Goal: Register for event/course

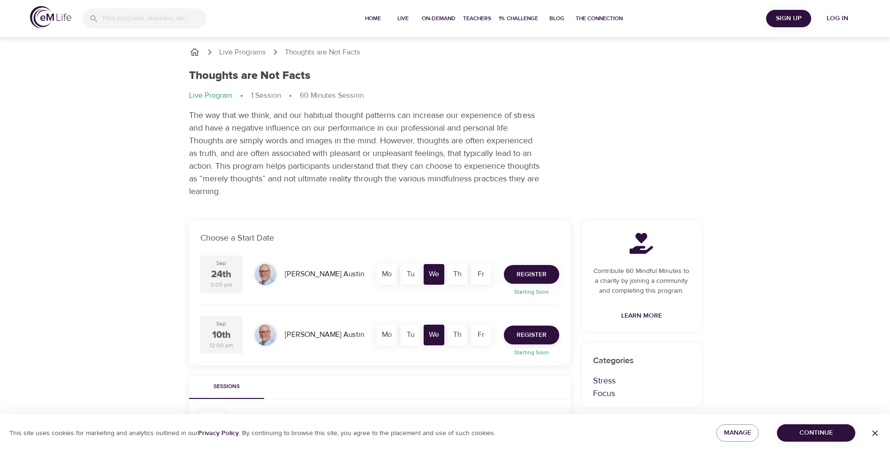
click at [537, 279] on span "Register" at bounding box center [532, 274] width 30 height 12
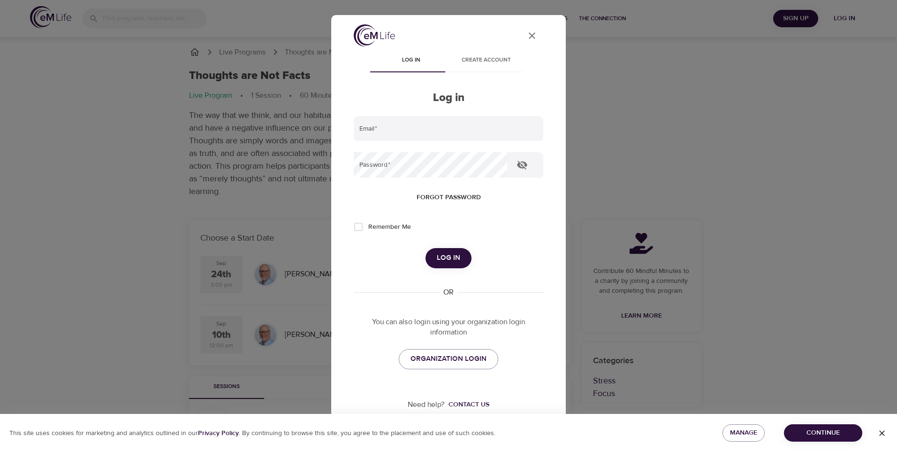
type input "[PERSON_NAME][EMAIL_ADDRESS][PERSON_NAME][DOMAIN_NAME]"
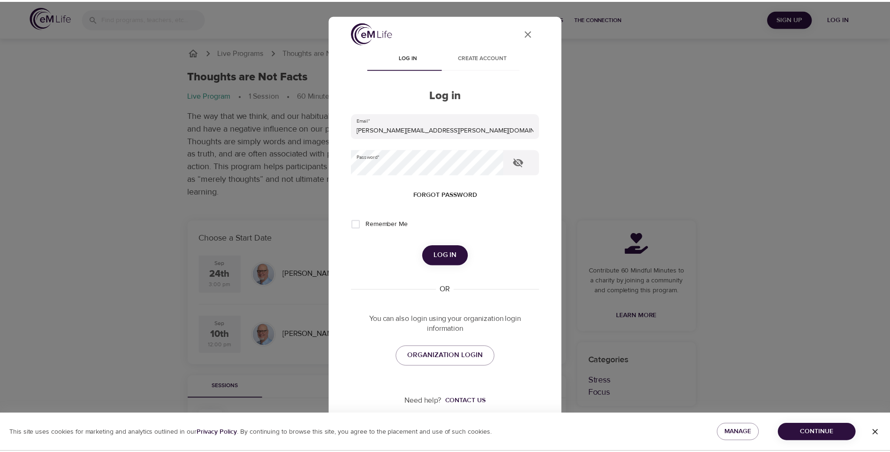
scroll to position [12, 0]
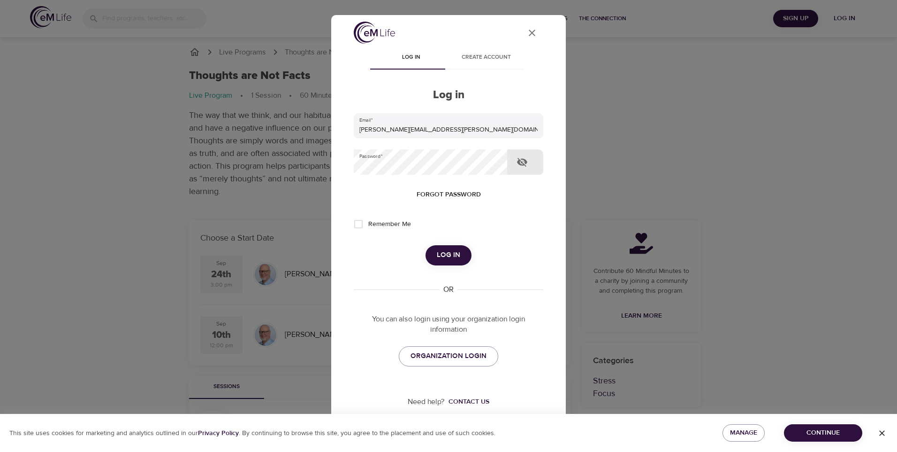
click at [522, 156] on icon "button" at bounding box center [522, 161] width 11 height 11
click at [532, 29] on button "User Profile" at bounding box center [532, 33] width 23 height 23
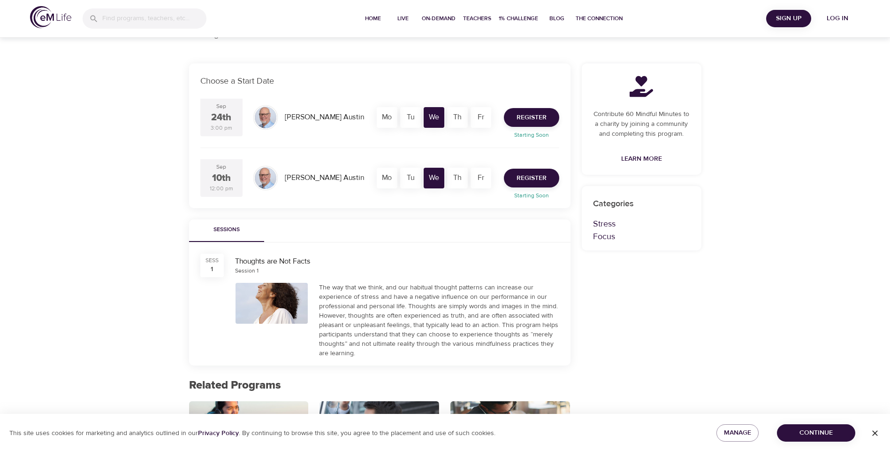
scroll to position [71, 0]
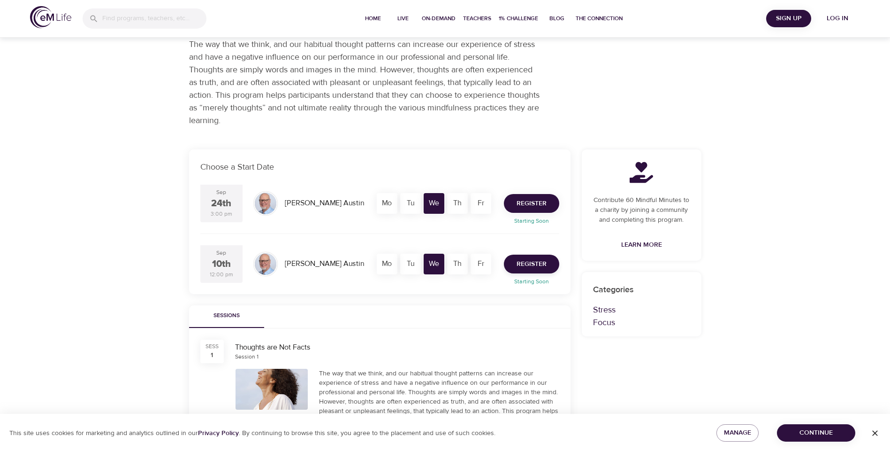
click at [533, 202] on button "Register" at bounding box center [531, 203] width 55 height 19
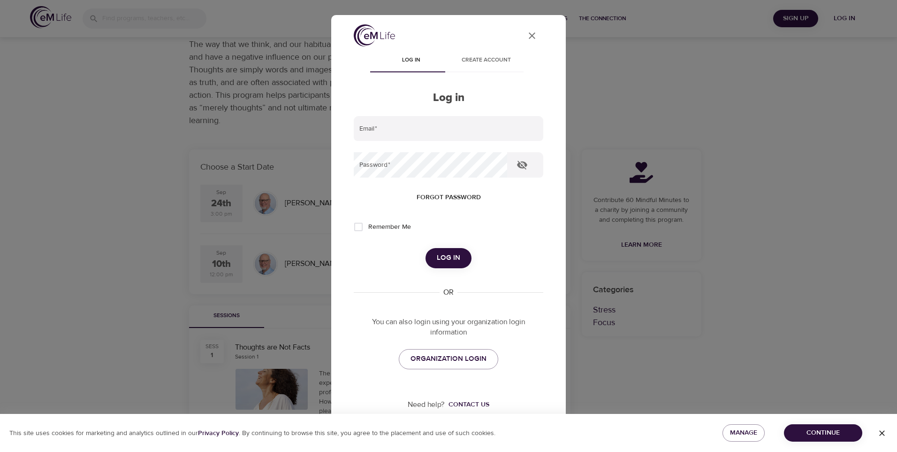
type input "[PERSON_NAME][EMAIL_ADDRESS][PERSON_NAME][DOMAIN_NAME]"
click at [442, 268] on button "Log in" at bounding box center [449, 258] width 46 height 20
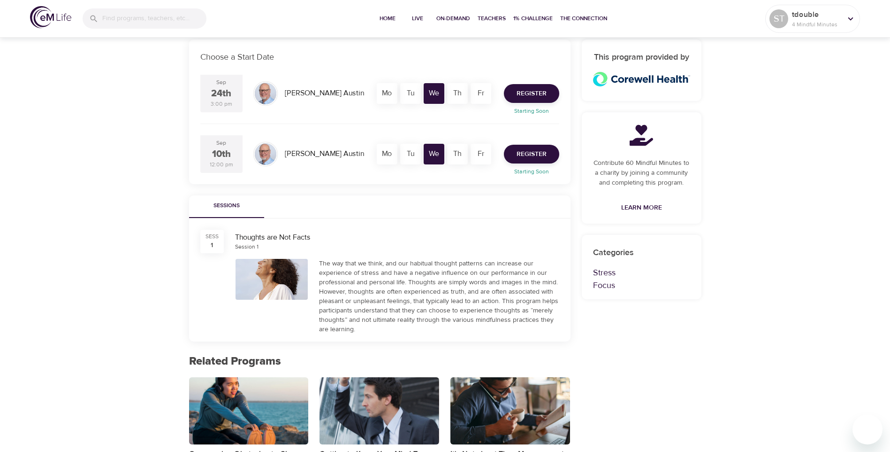
scroll to position [188, 0]
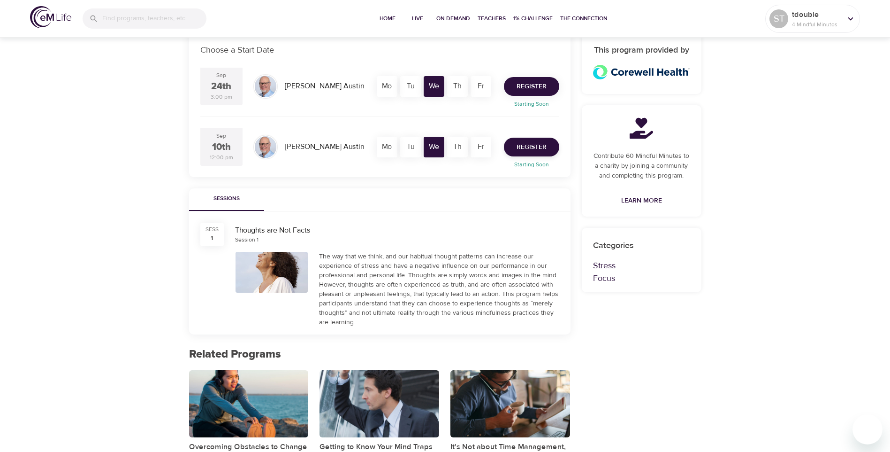
click at [521, 87] on span "Register" at bounding box center [532, 87] width 30 height 12
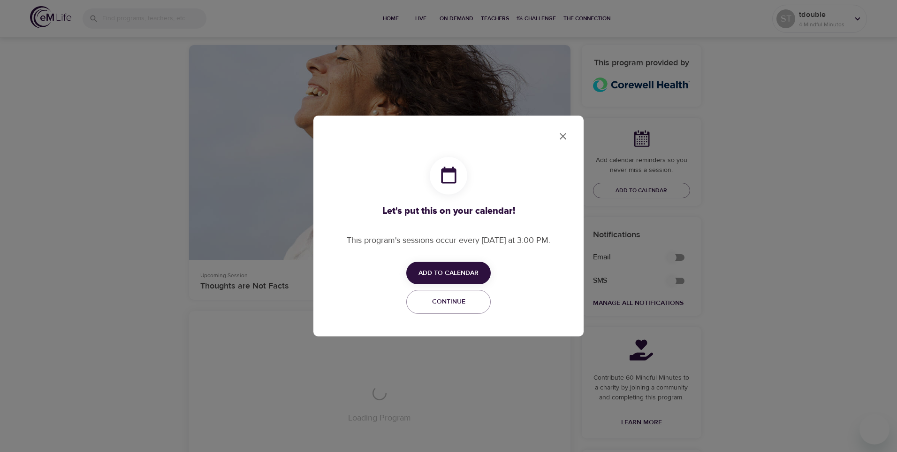
checkbox input "true"
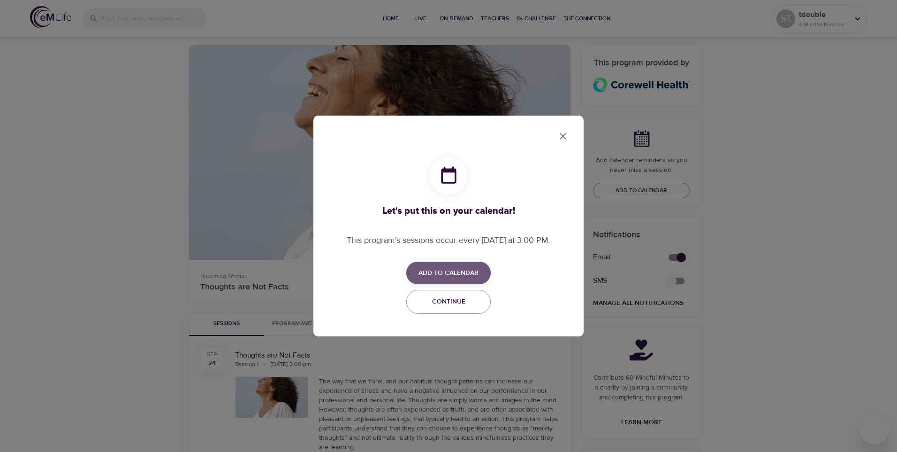
click at [459, 269] on span "Add to Calendar" at bounding box center [449, 273] width 60 height 12
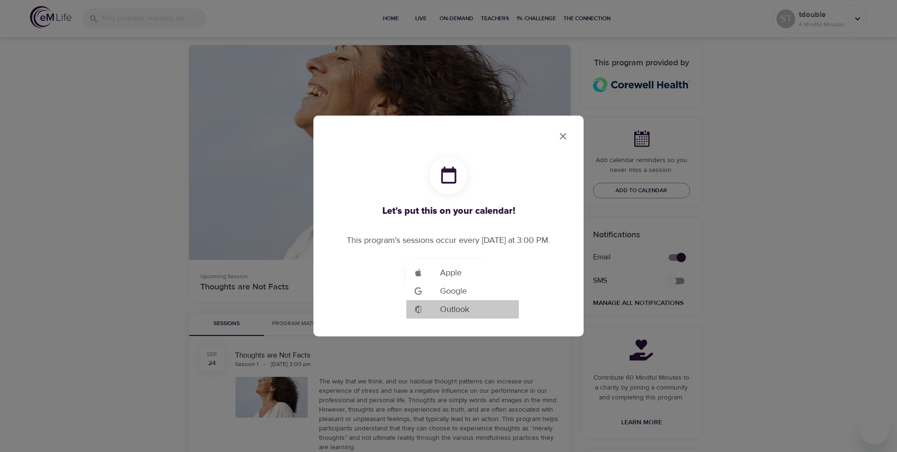
click at [458, 309] on span "Outlook" at bounding box center [454, 309] width 29 height 13
click at [561, 140] on div at bounding box center [448, 226] width 897 height 452
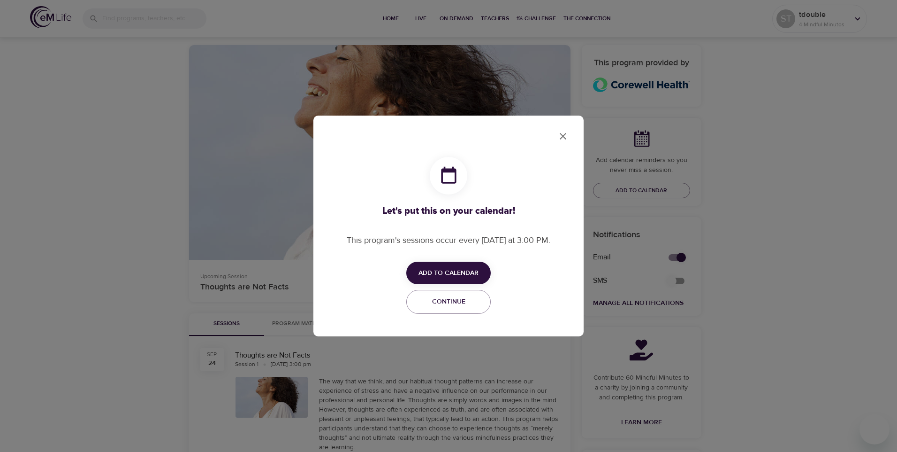
click at [559, 137] on icon "close" at bounding box center [563, 135] width 11 height 11
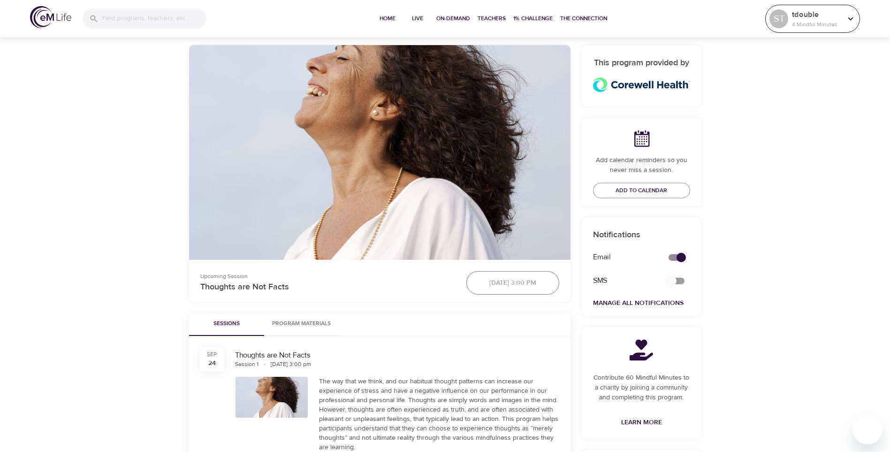
click at [853, 25] on div at bounding box center [851, 19] width 14 height 14
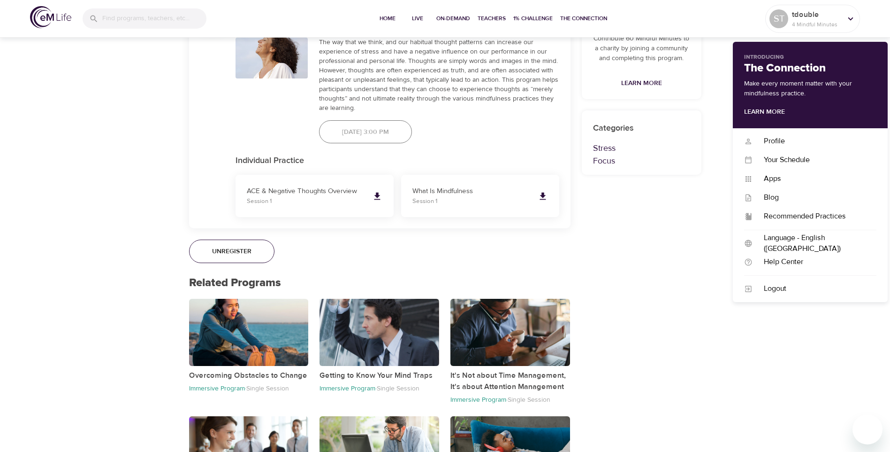
scroll to position [620, 0]
